Goal: Transaction & Acquisition: Purchase product/service

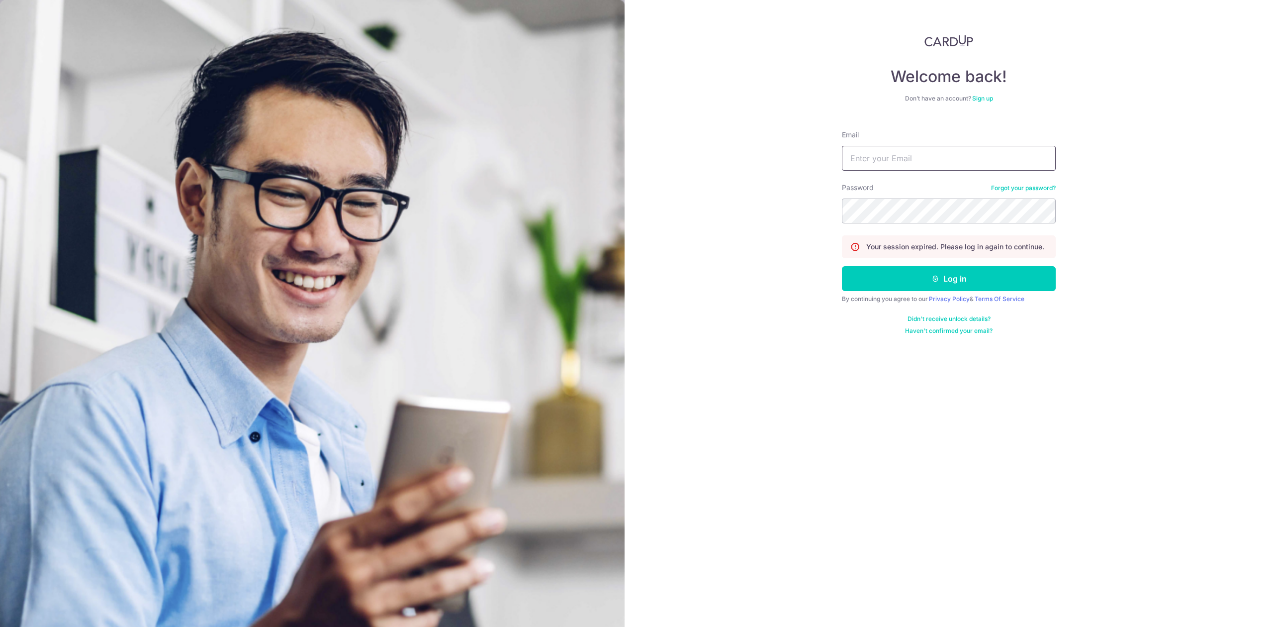
click at [916, 156] on input "Email" at bounding box center [949, 158] width 214 height 25
type input "[EMAIL_ADDRESS][DOMAIN_NAME]"
click at [842, 266] on button "Log in" at bounding box center [949, 278] width 214 height 25
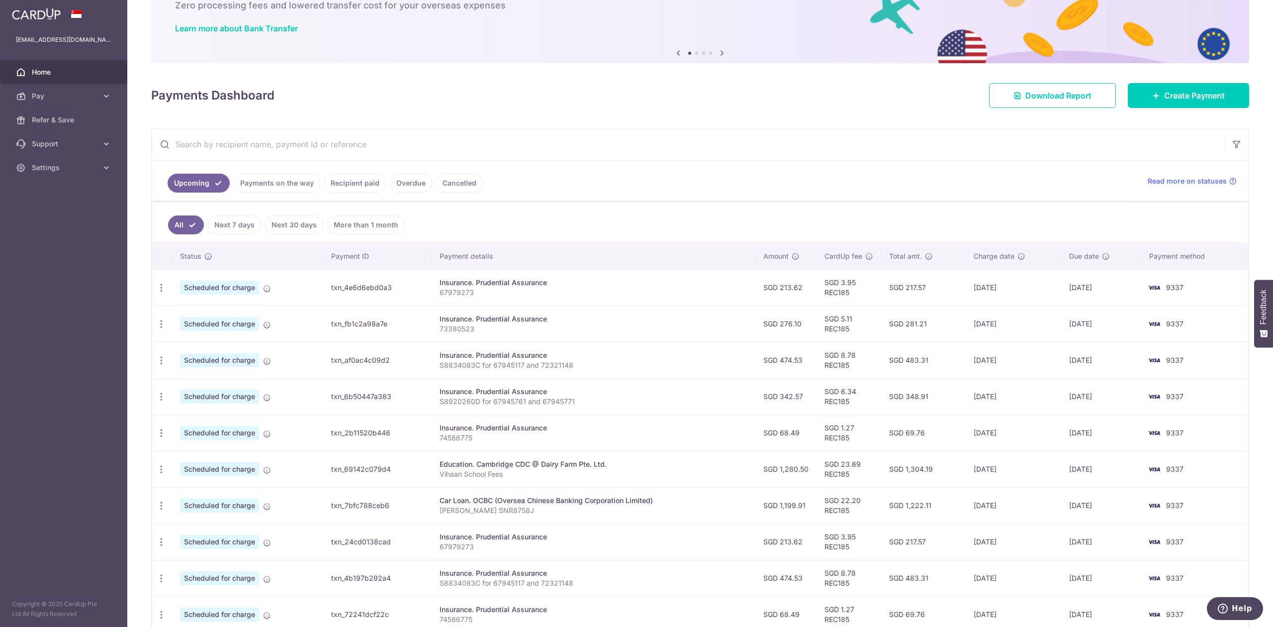
scroll to position [128, 0]
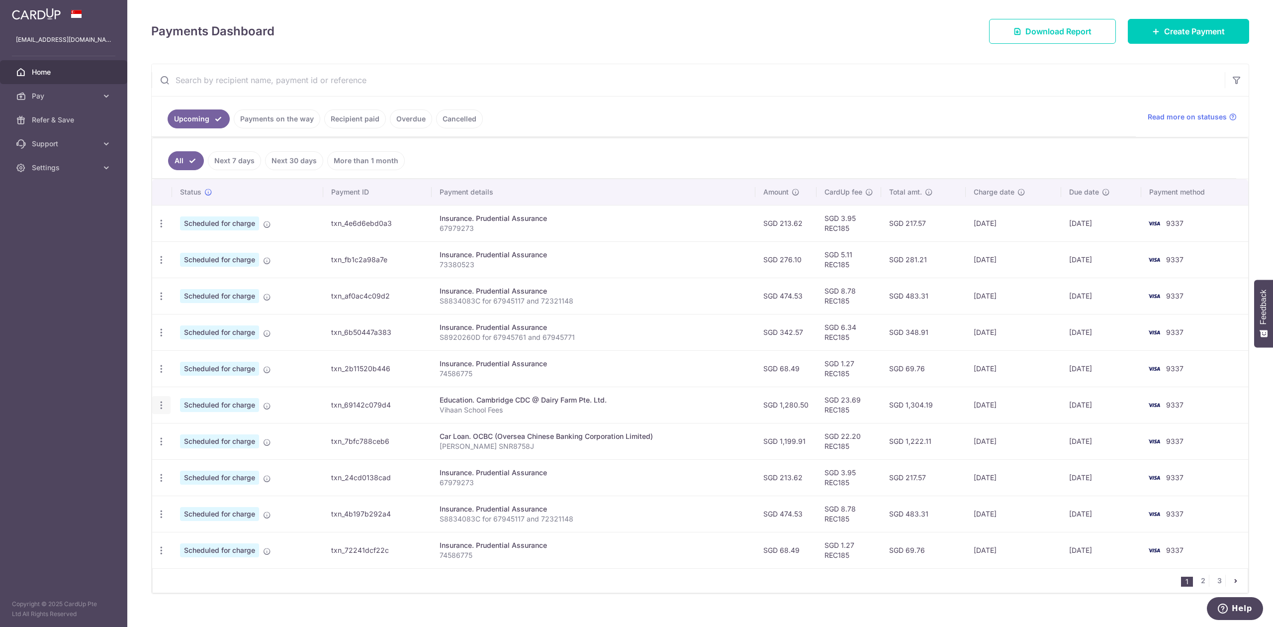
click at [160, 407] on icon "button" at bounding box center [161, 405] width 10 height 10
click at [202, 455] on span "Cancel payment" at bounding box center [214, 457] width 67 height 12
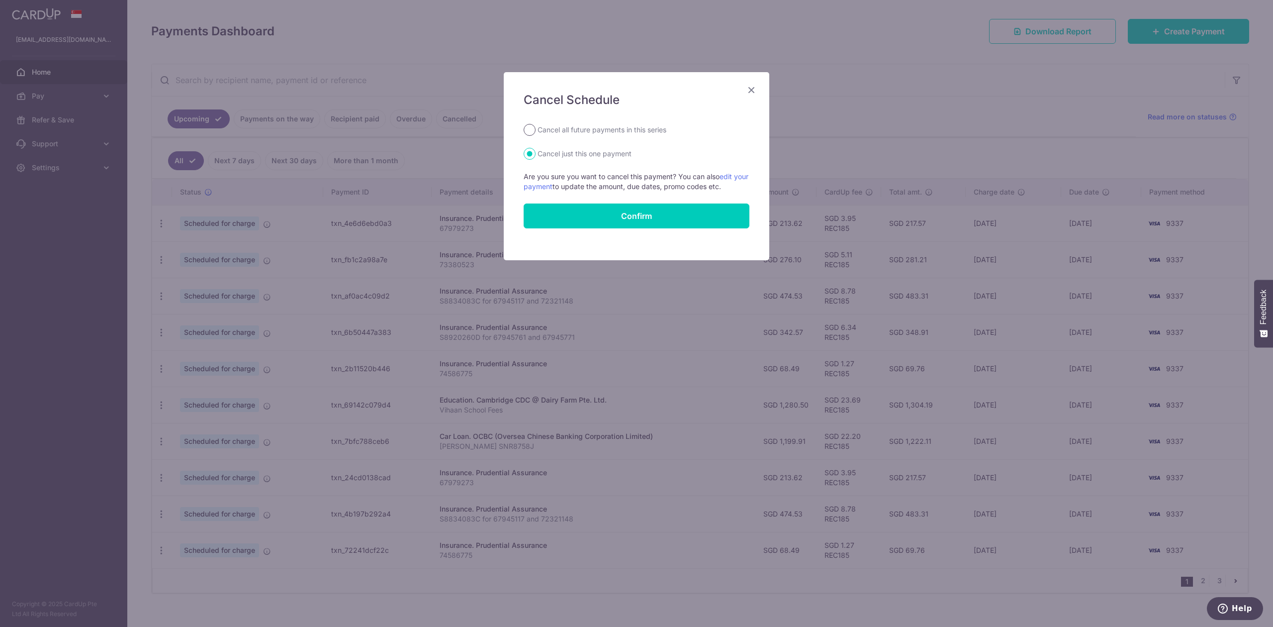
click at [530, 129] on input "Cancel all future payments in this series" at bounding box center [530, 130] width 12 height 12
radio input "true"
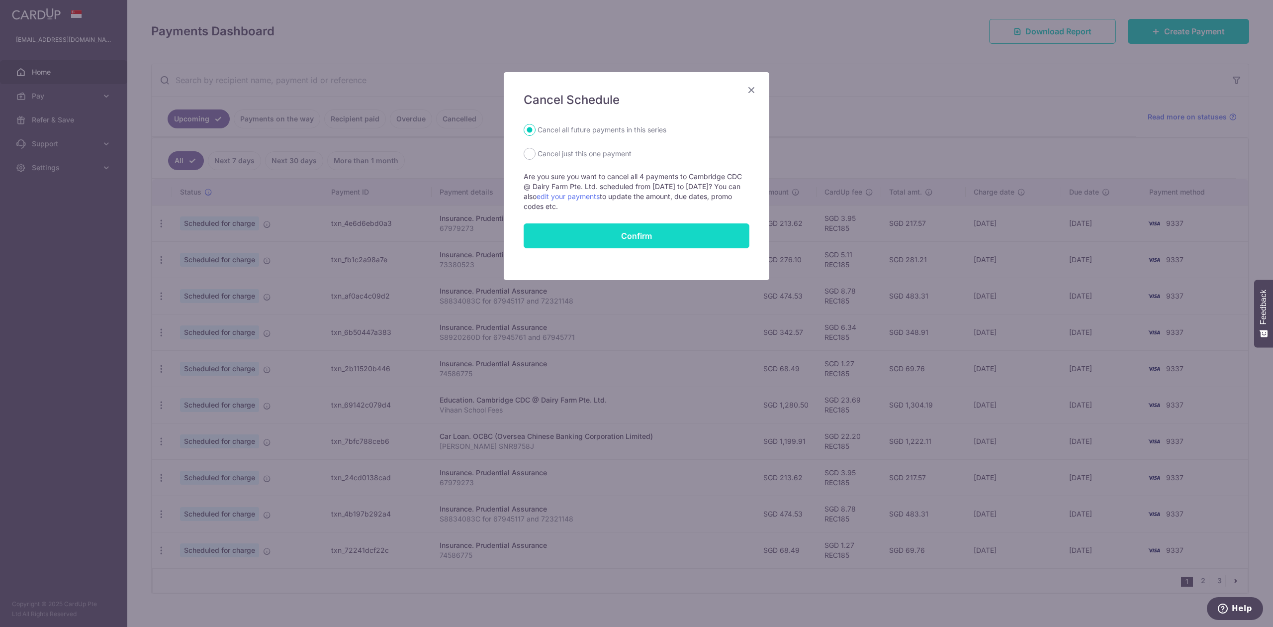
click at [600, 234] on button "Confirm" at bounding box center [637, 235] width 226 height 25
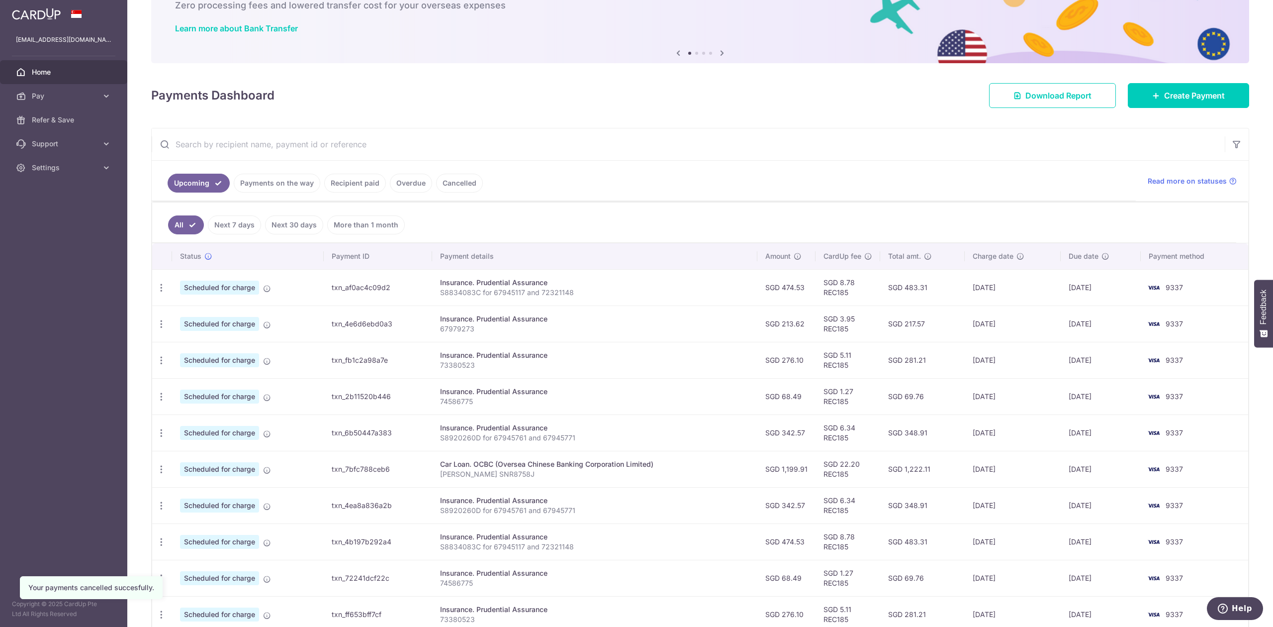
scroll to position [128, 0]
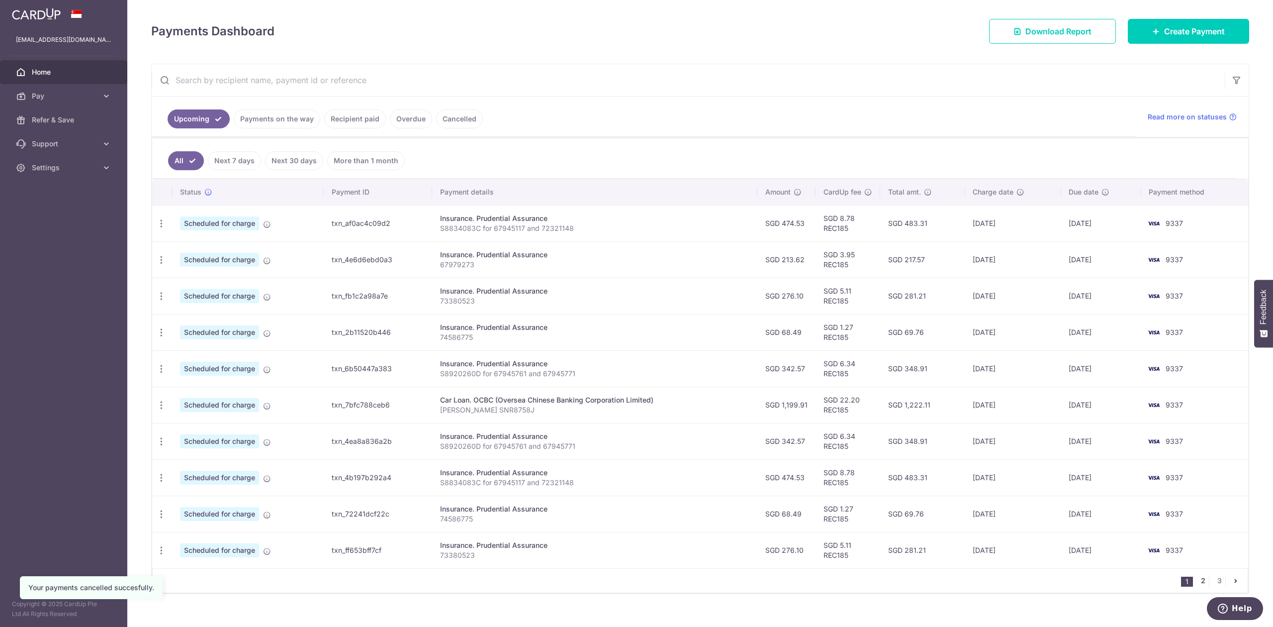
click at [1200, 583] on link "2" at bounding box center [1203, 580] width 12 height 12
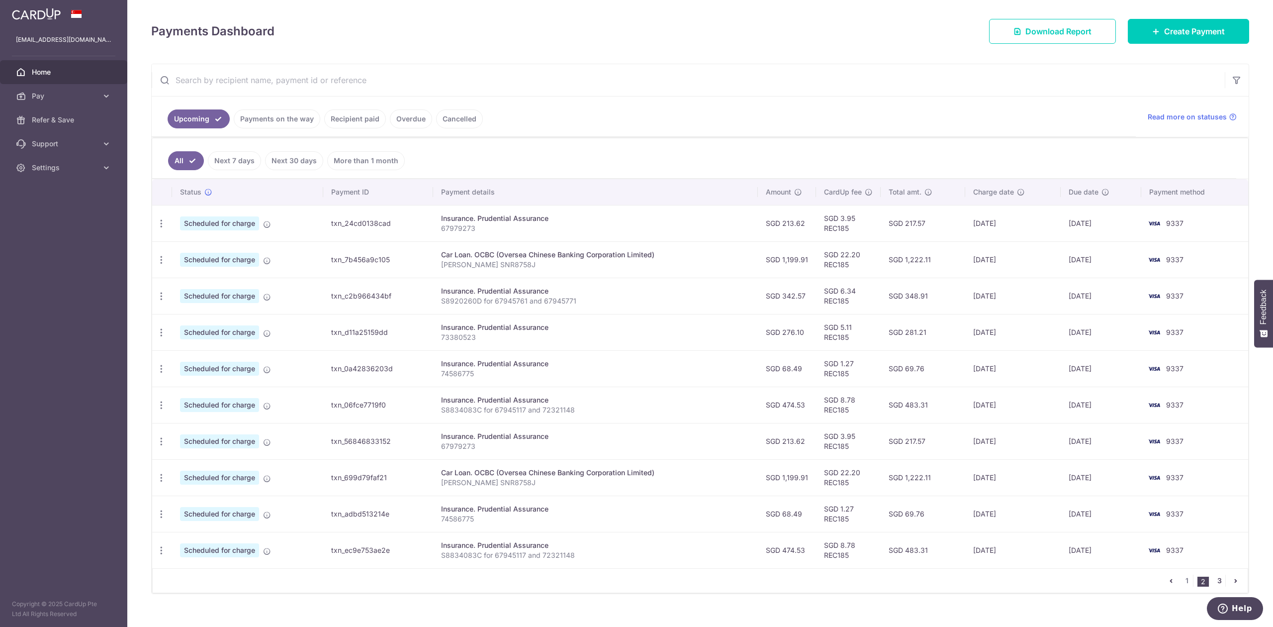
click at [1213, 581] on link "3" at bounding box center [1219, 580] width 12 height 12
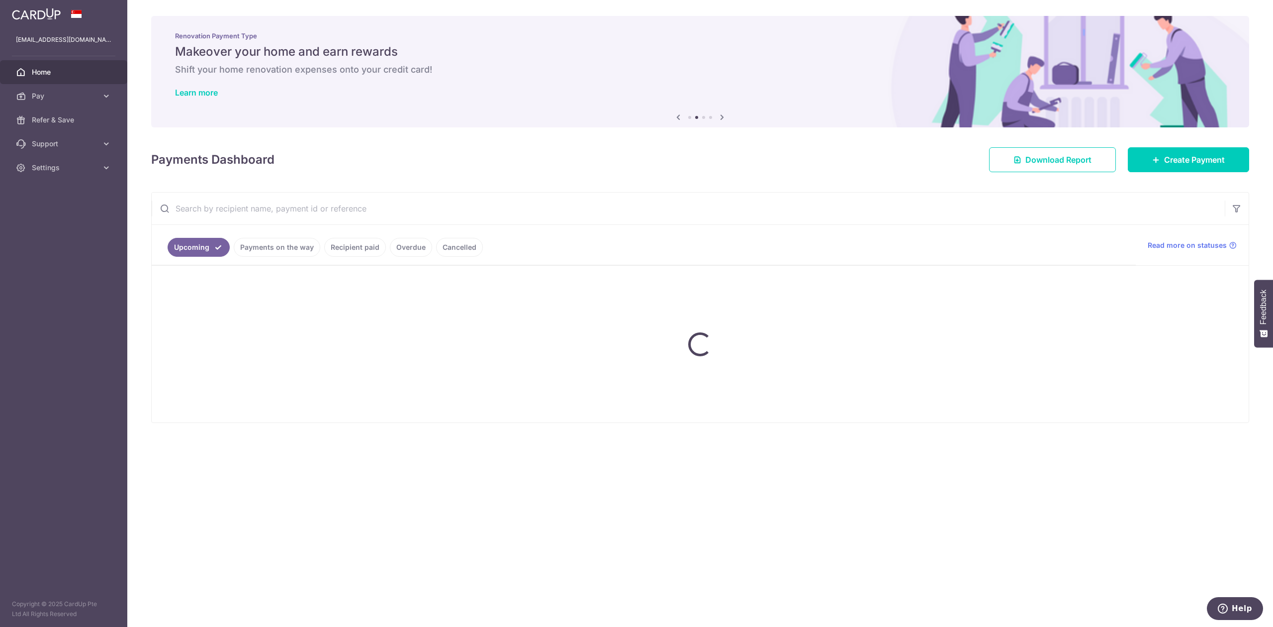
scroll to position [0, 0]
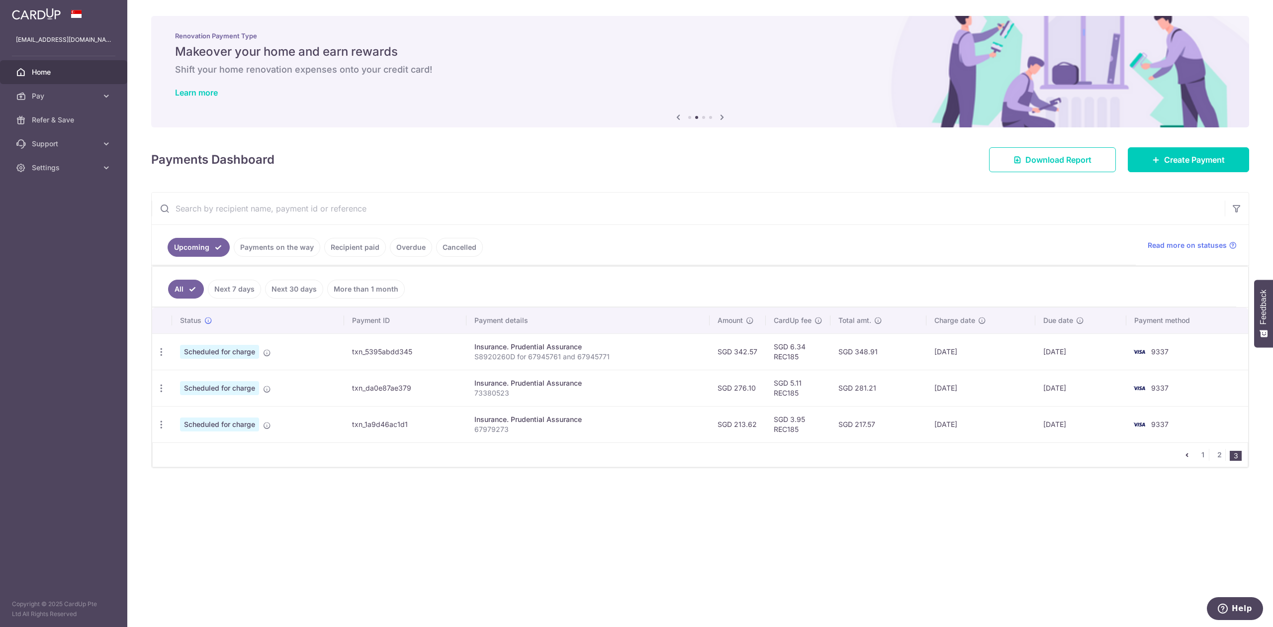
click at [72, 75] on span "Home" at bounding box center [65, 72] width 66 height 10
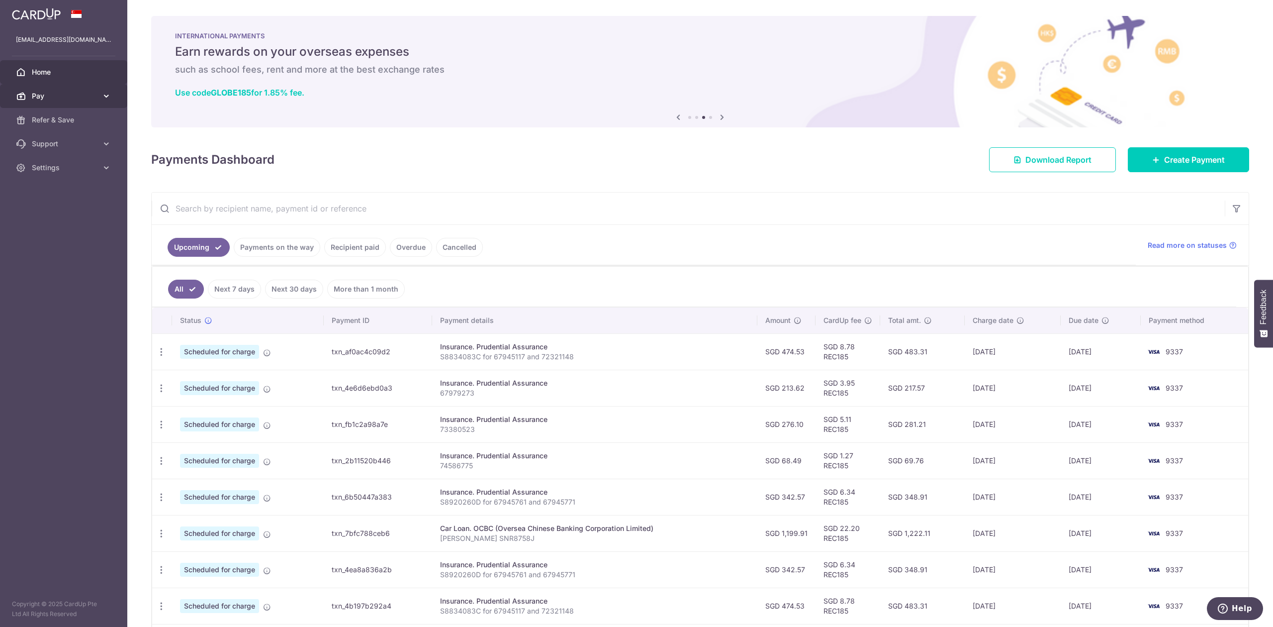
click at [55, 94] on span "Pay" at bounding box center [65, 96] width 66 height 10
click at [80, 121] on span "Payments" at bounding box center [65, 120] width 66 height 10
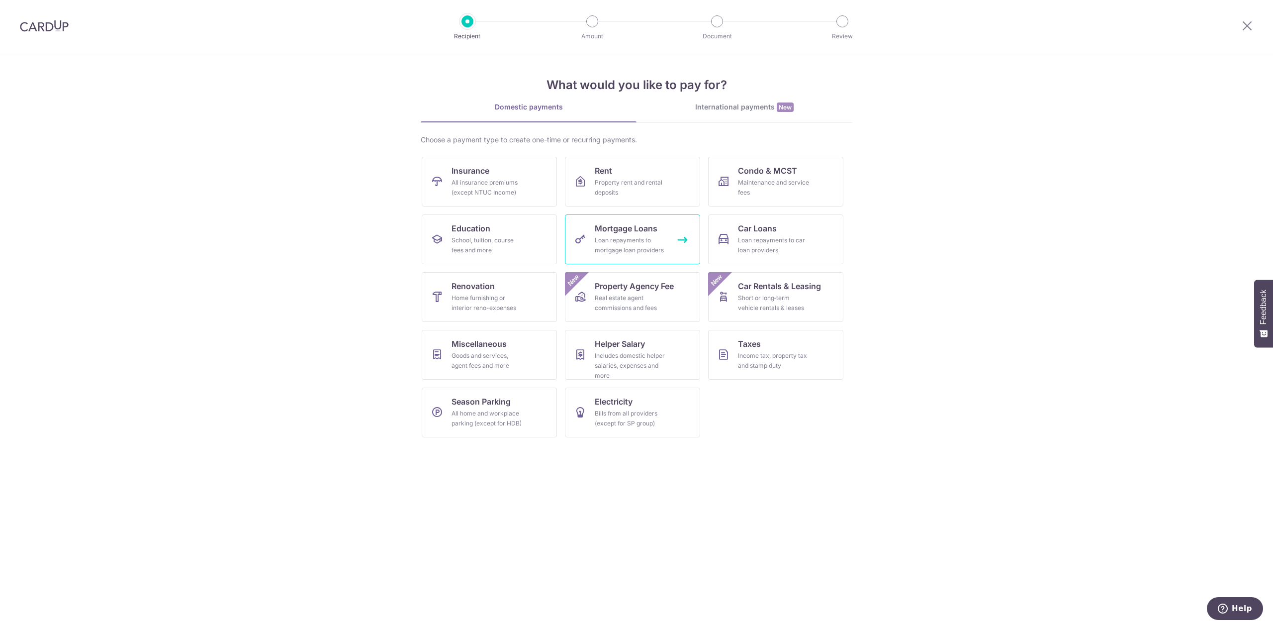
click at [621, 242] on div "Loan repayments to mortgage loan providers" at bounding box center [631, 245] width 72 height 20
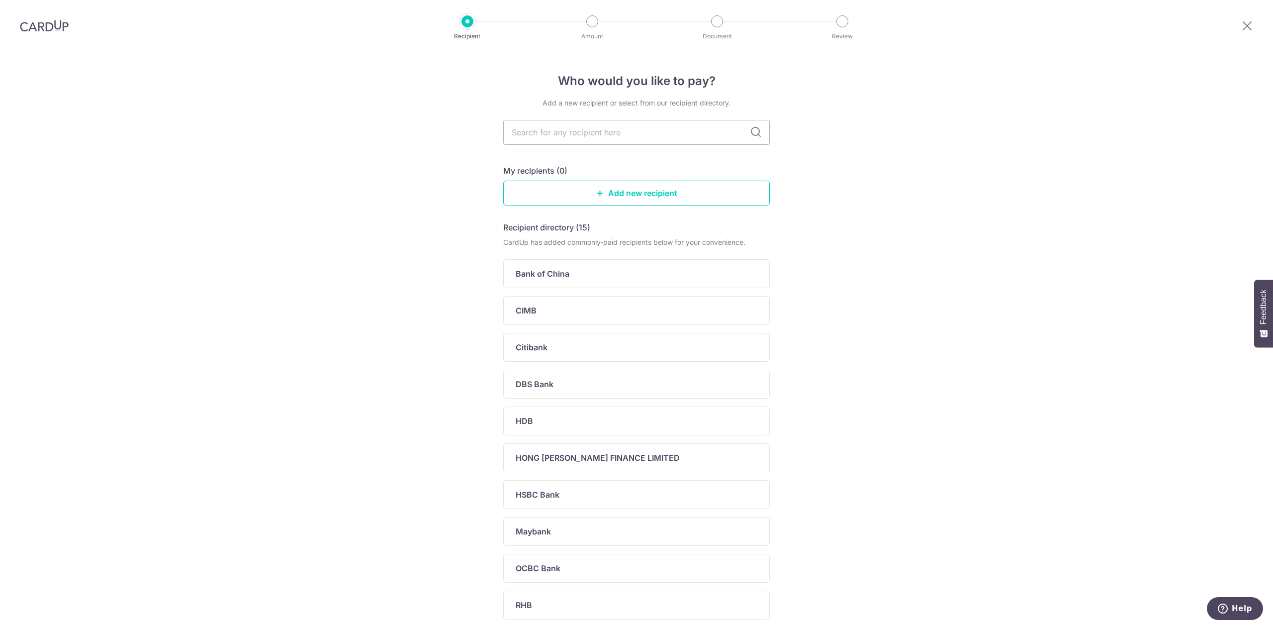
scroll to position [64, 0]
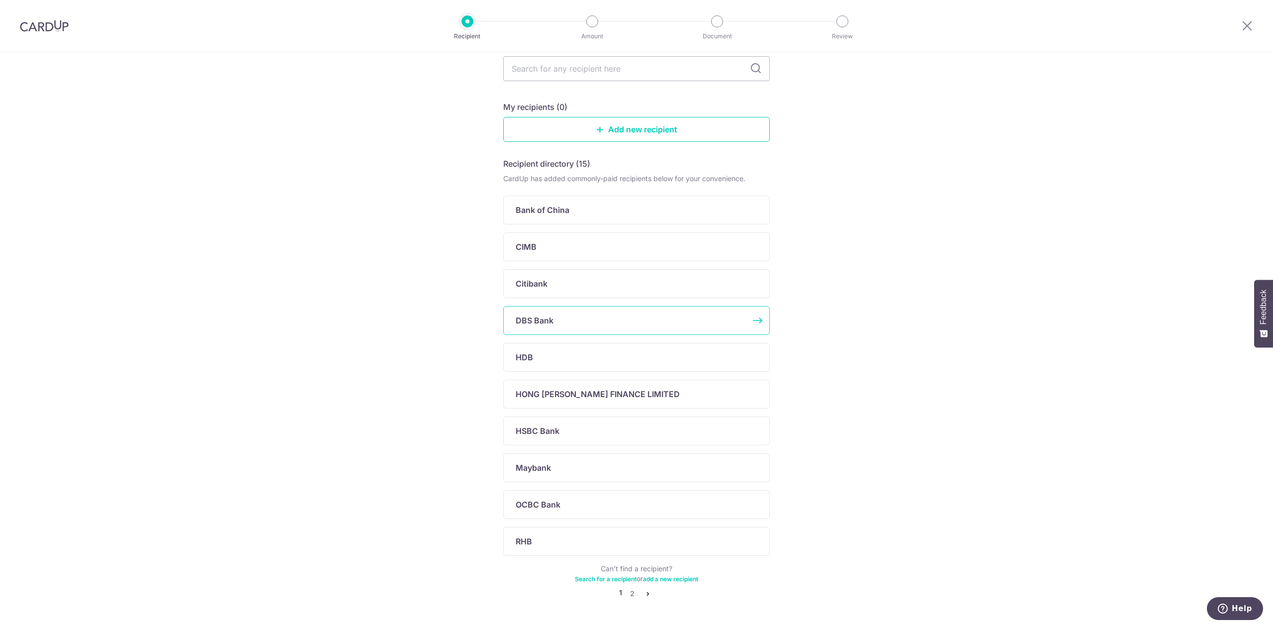
click at [615, 323] on div "DBS Bank" at bounding box center [631, 320] width 230 height 12
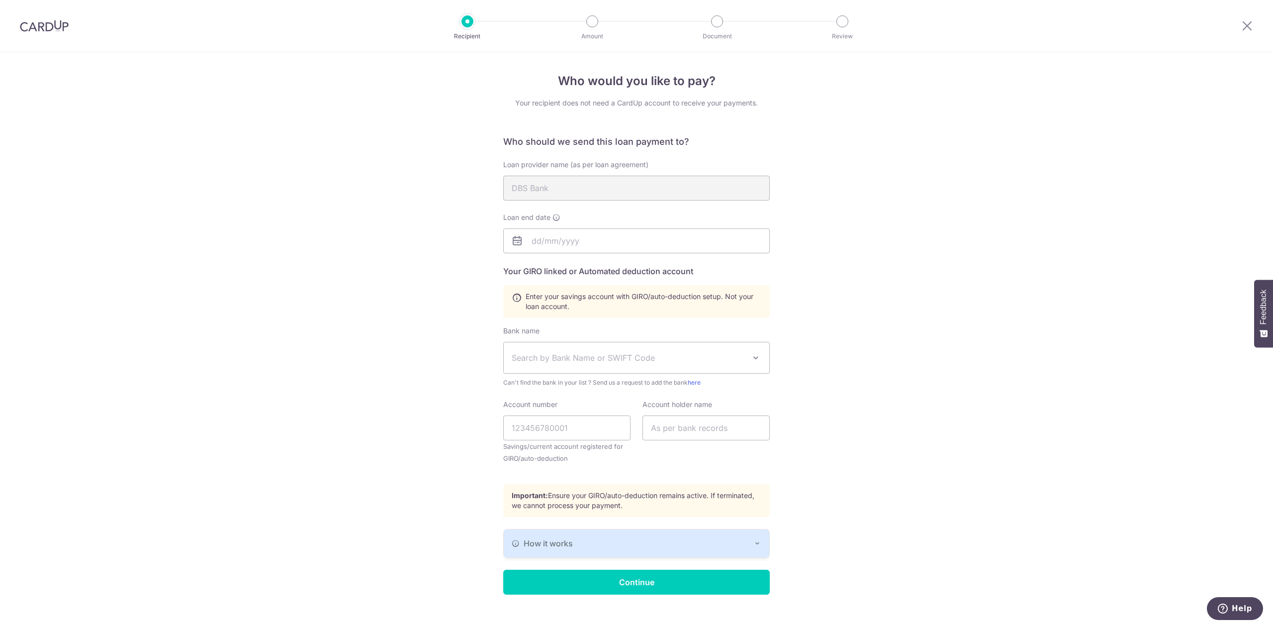
click at [1248, 32] on div at bounding box center [1247, 26] width 52 height 52
click at [1250, 26] on icon at bounding box center [1247, 25] width 12 height 12
